Goal: Information Seeking & Learning: Find specific page/section

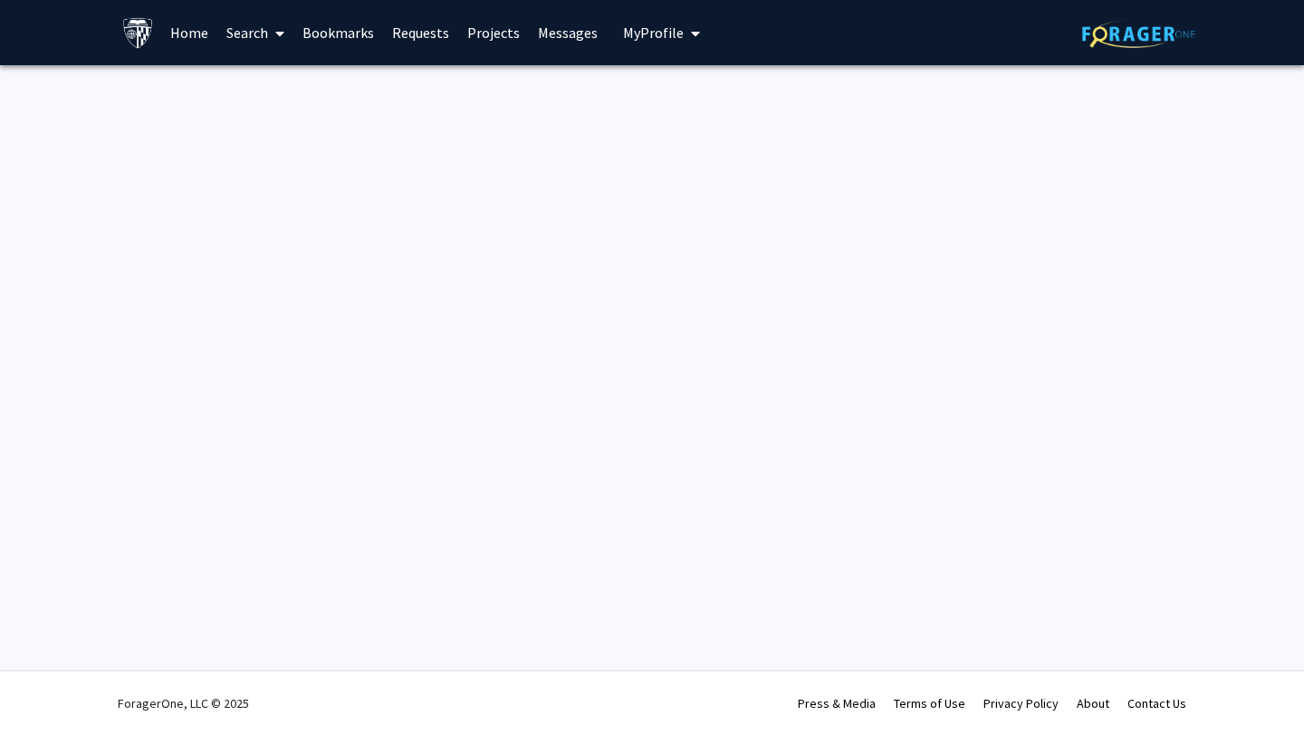
click at [192, 39] on link "Home" at bounding box center [189, 32] width 56 height 63
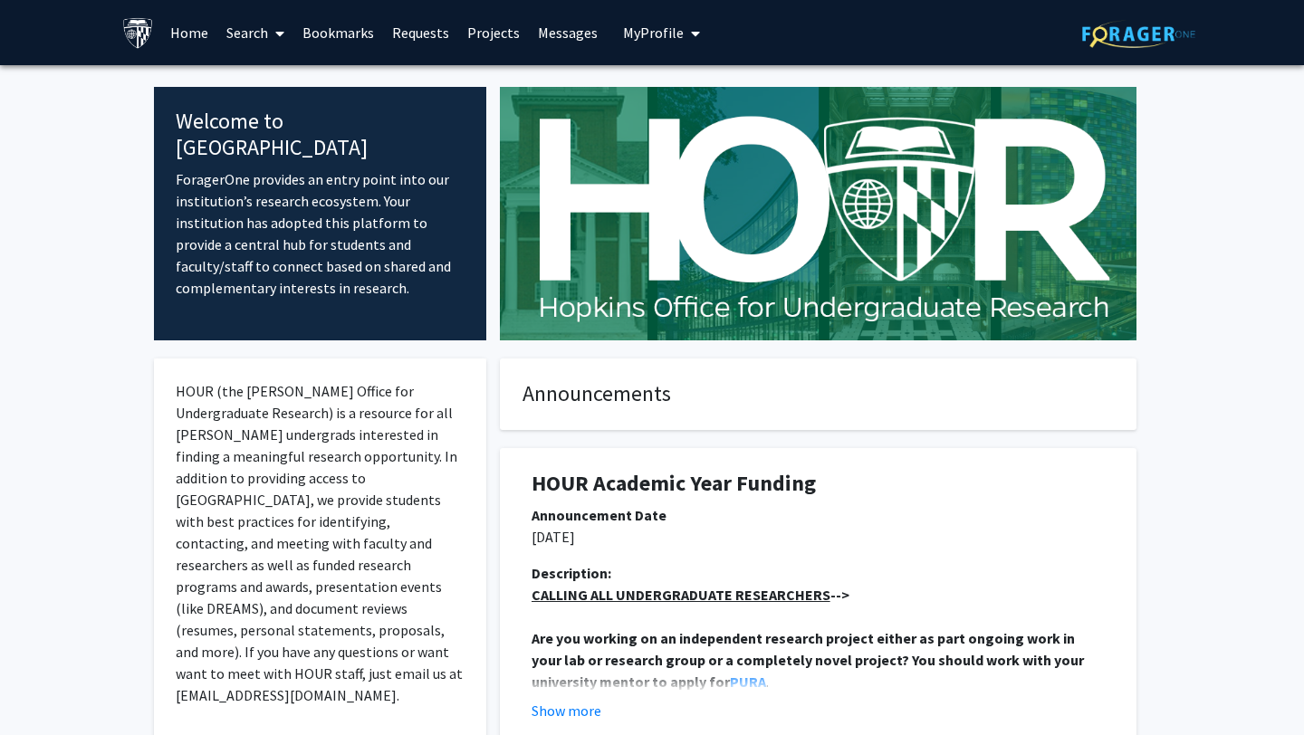
click at [475, 37] on link "Projects" at bounding box center [493, 32] width 71 height 63
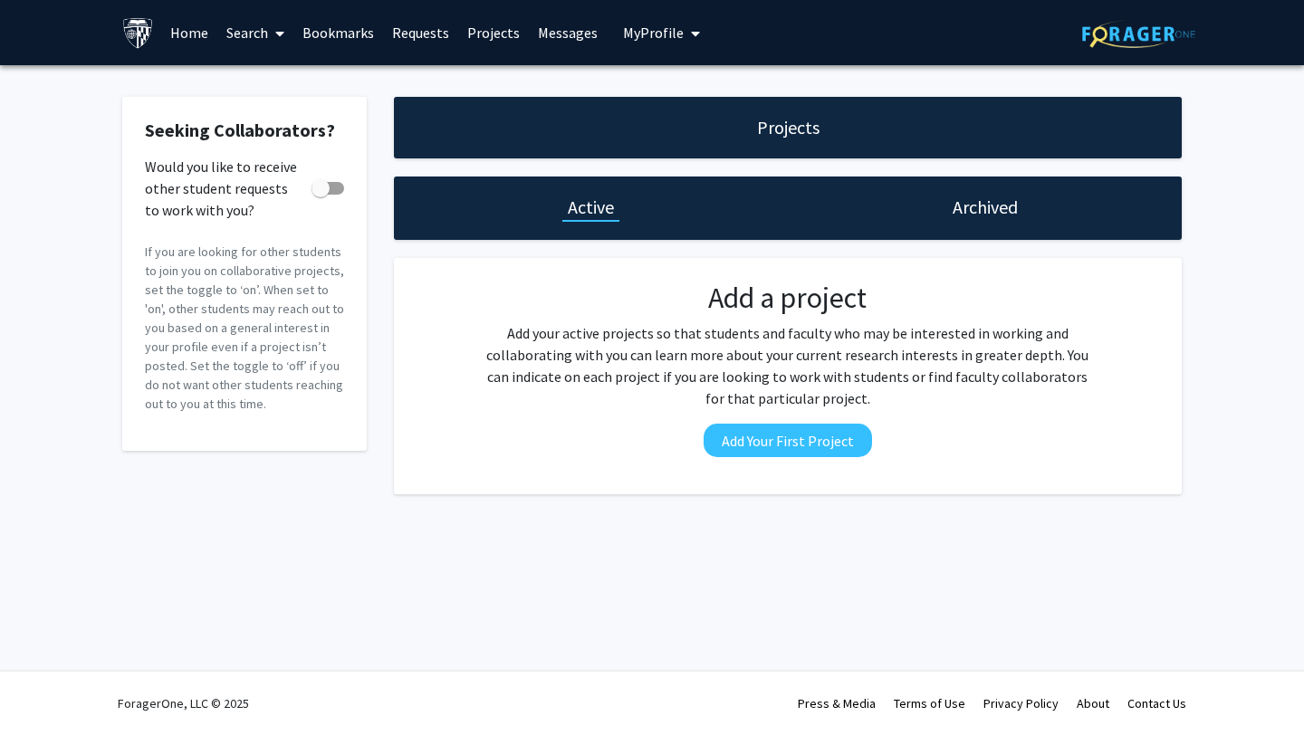
click at [235, 32] on link "Search" at bounding box center [255, 32] width 76 height 63
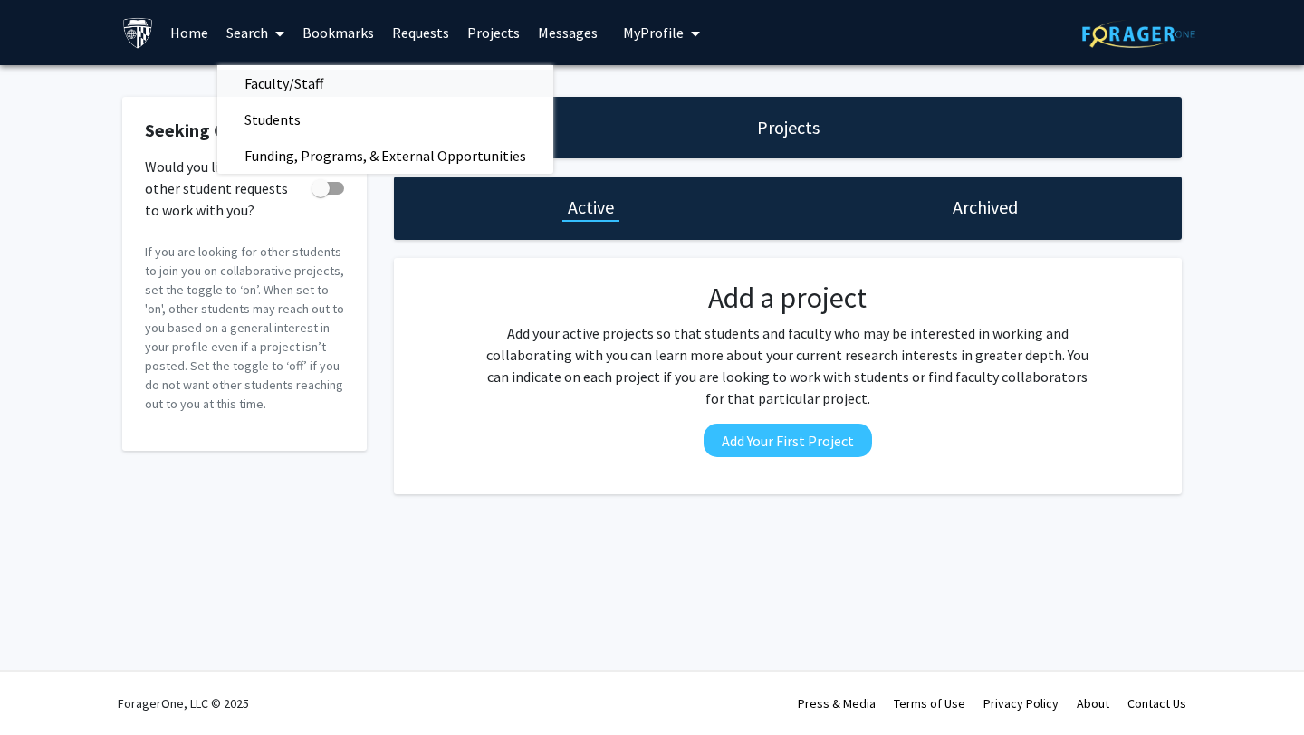
click at [252, 72] on span "Faculty/Staff" at bounding box center [283, 83] width 133 height 36
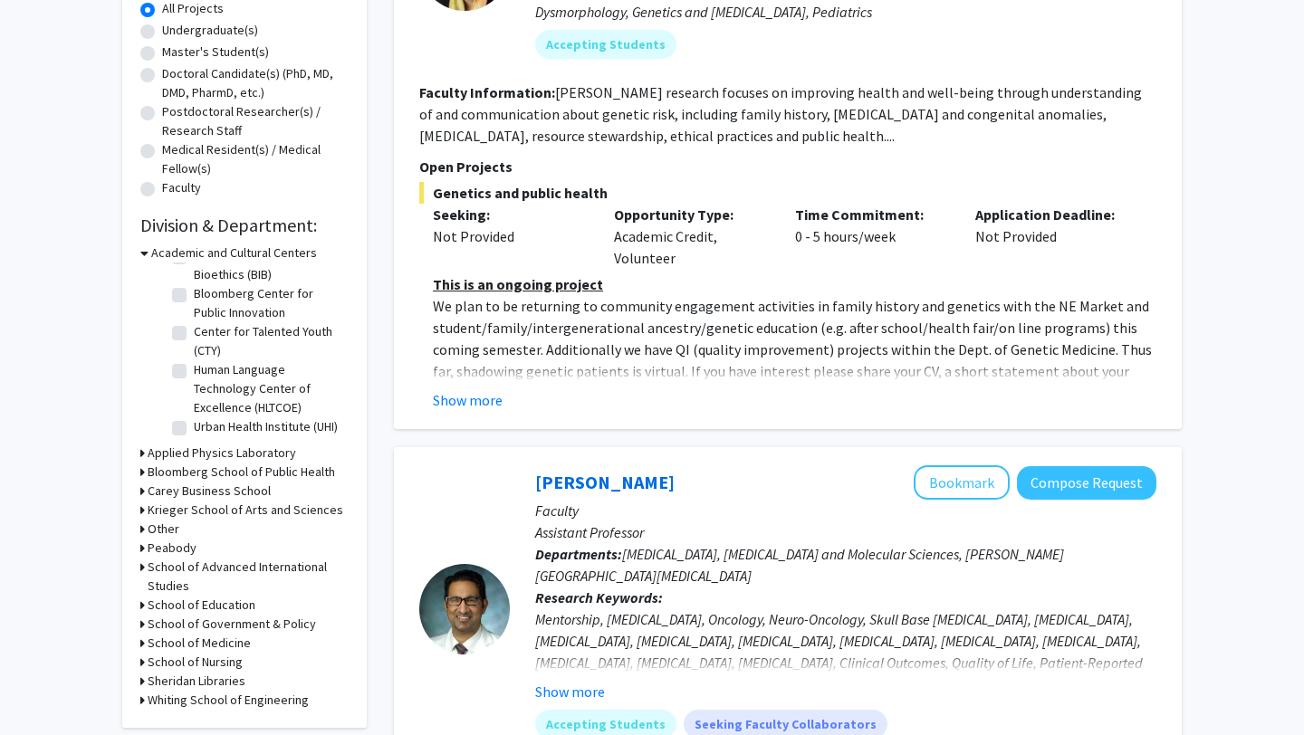
scroll to position [444, 0]
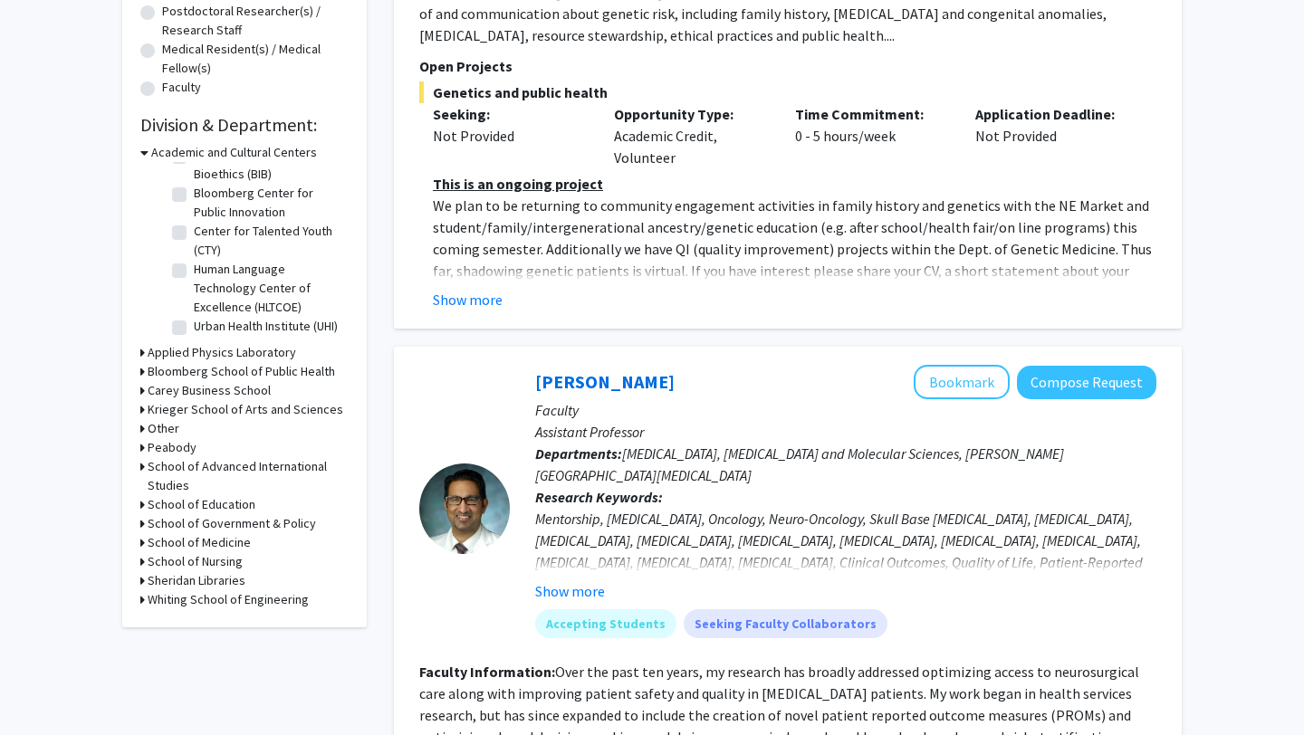
click at [257, 527] on h3 "School of Government & Policy" at bounding box center [232, 523] width 168 height 19
click at [257, 527] on h3 "School of Government & Policy" at bounding box center [235, 523] width 168 height 19
click at [208, 409] on h3 "Krieger School of Arts and Sciences" at bounding box center [246, 409] width 196 height 19
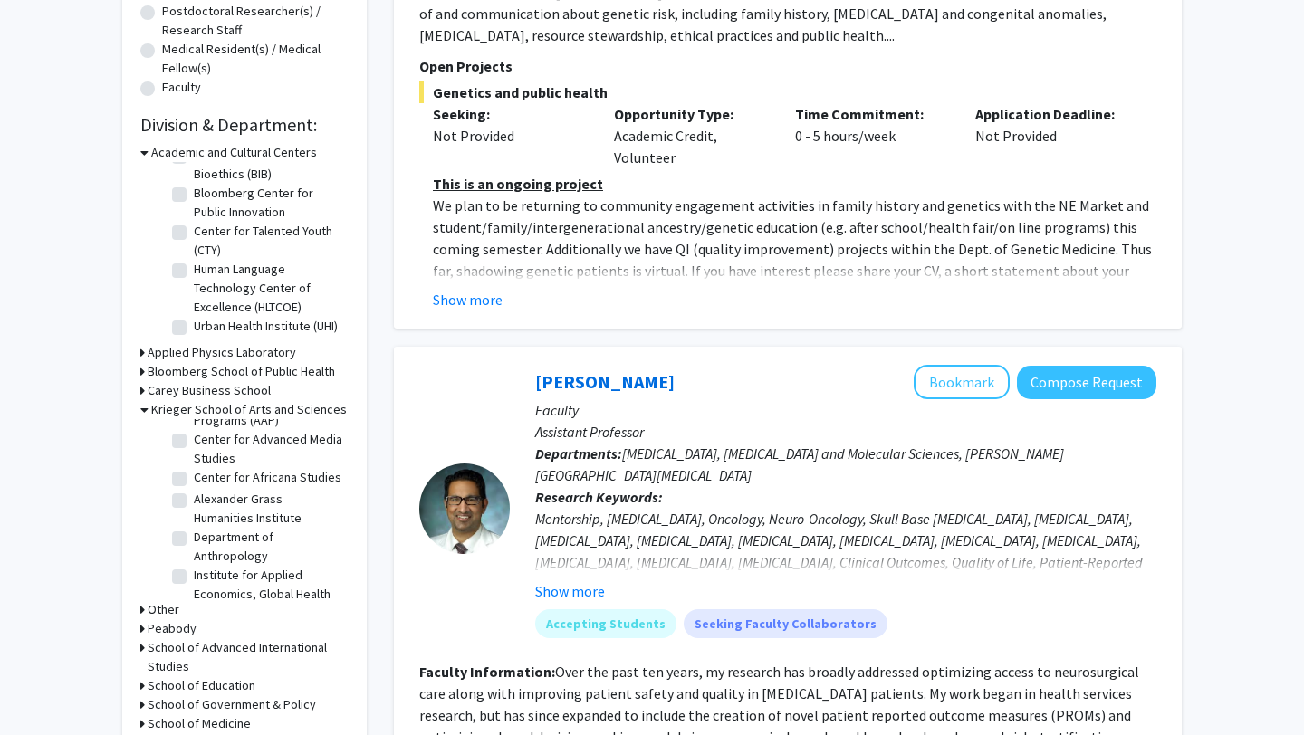
scroll to position [66, 0]
click at [194, 464] on label "Center for Africana Studies" at bounding box center [268, 465] width 148 height 19
click at [194, 464] on input "Center for Africana Studies" at bounding box center [200, 462] width 12 height 12
checkbox input "true"
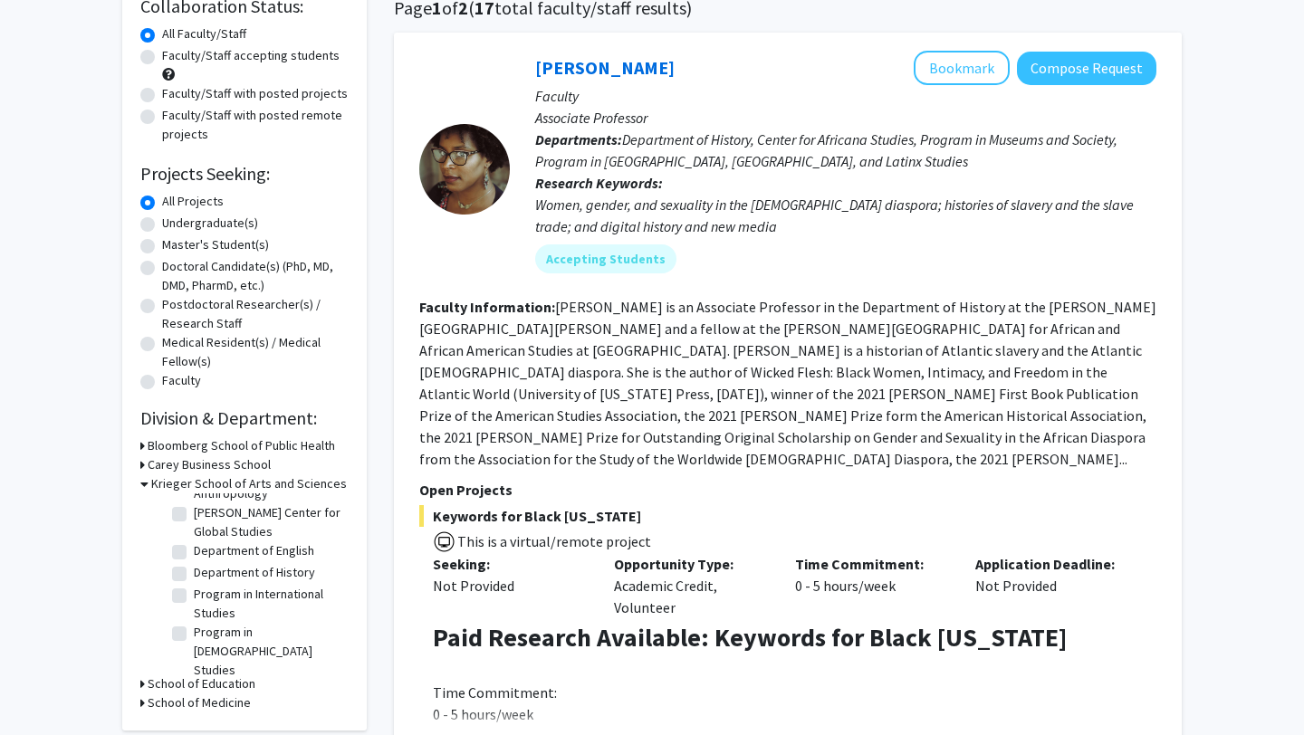
scroll to position [148, 0]
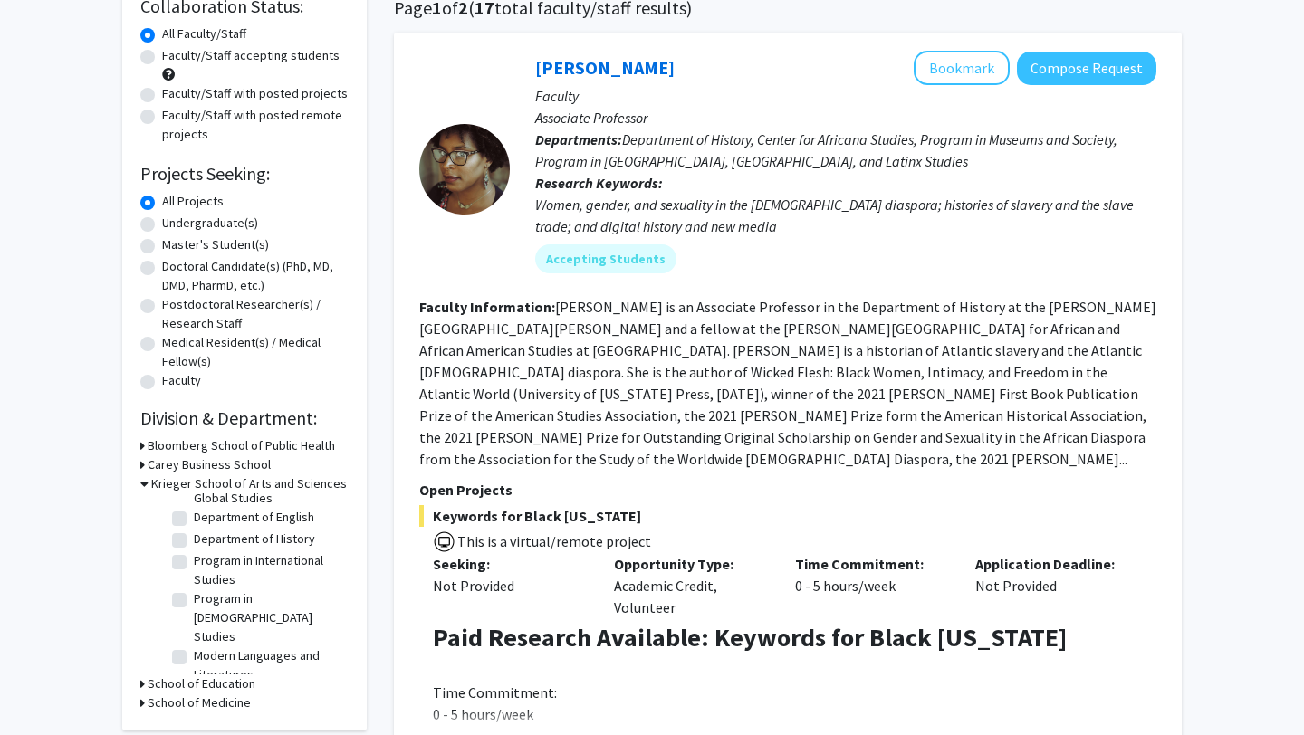
click at [194, 562] on label "Program in International Studies" at bounding box center [269, 571] width 150 height 38
click at [194, 562] on input "Program in International Studies" at bounding box center [200, 558] width 12 height 12
checkbox input "true"
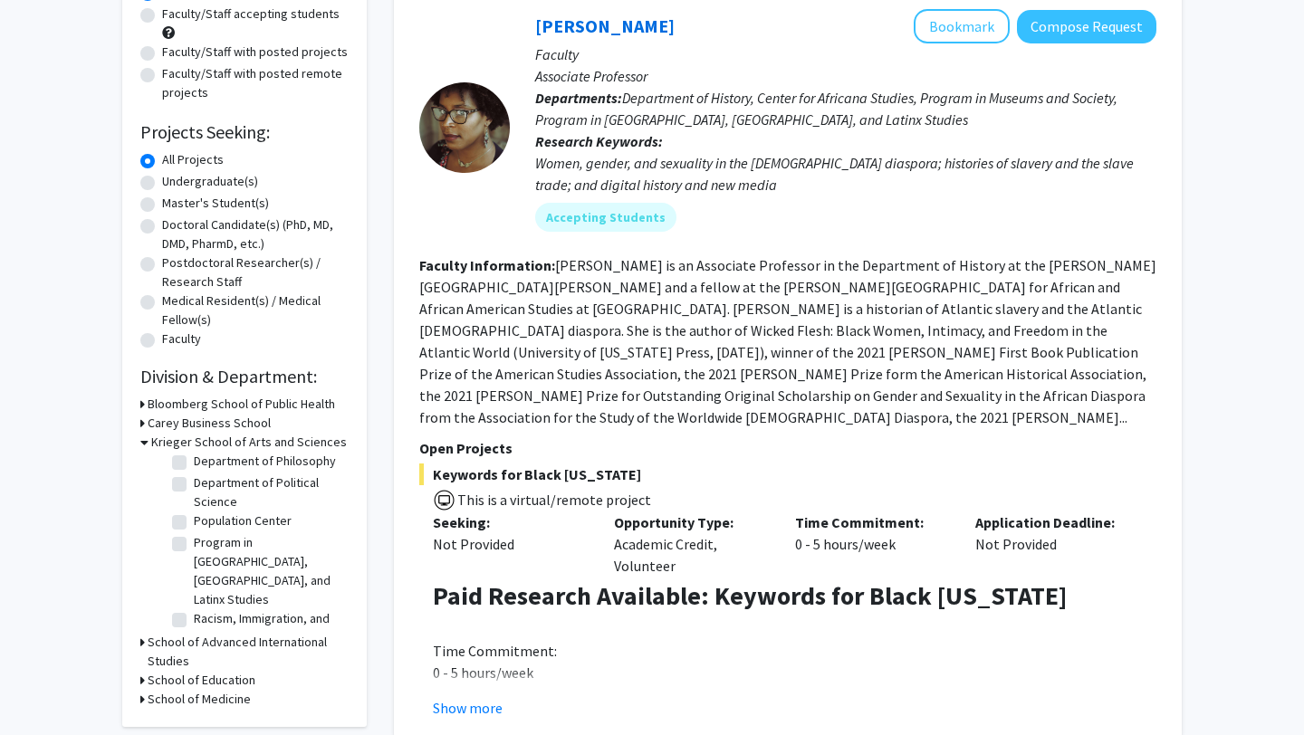
scroll to position [518, 0]
click at [194, 601] on label "Racism, Immigration, and Citizenship Program" at bounding box center [269, 620] width 150 height 38
click at [194, 601] on input "Racism, Immigration, and Citizenship Program" at bounding box center [200, 607] width 12 height 12
checkbox input "true"
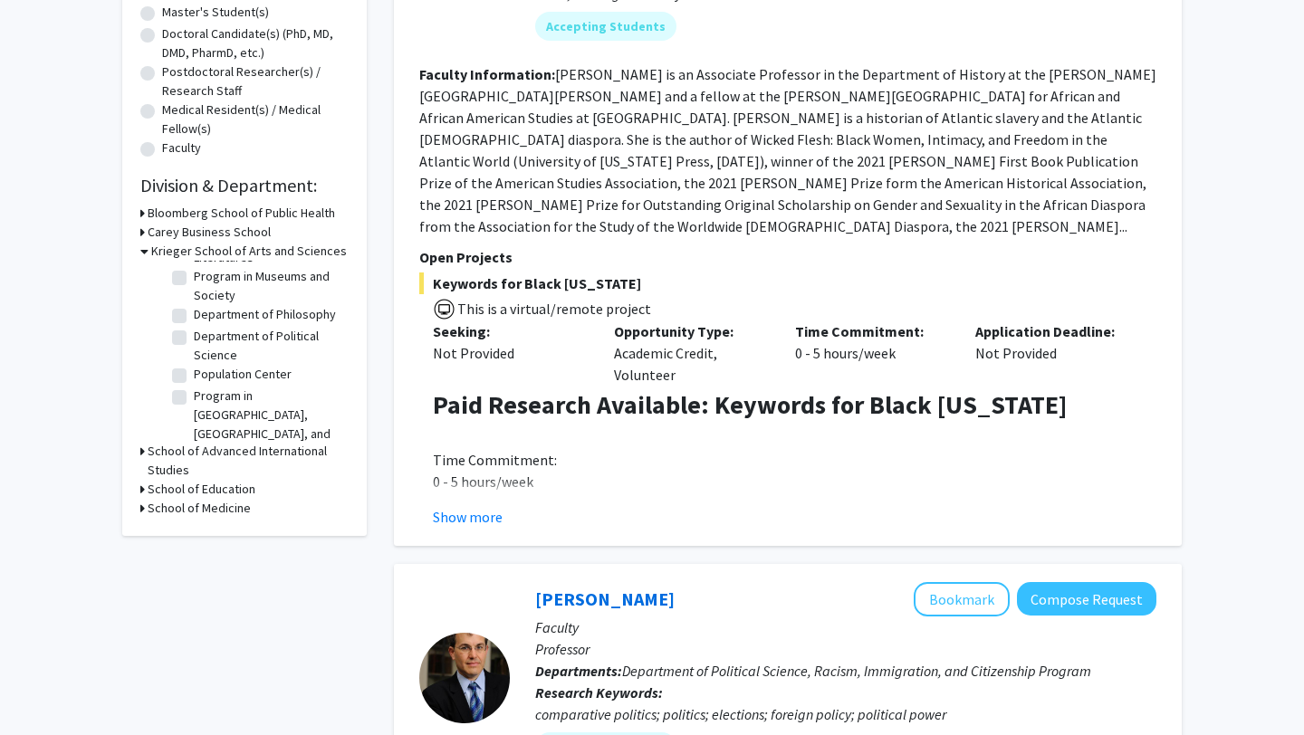
scroll to position [375, 0]
